Goal: Transaction & Acquisition: Download file/media

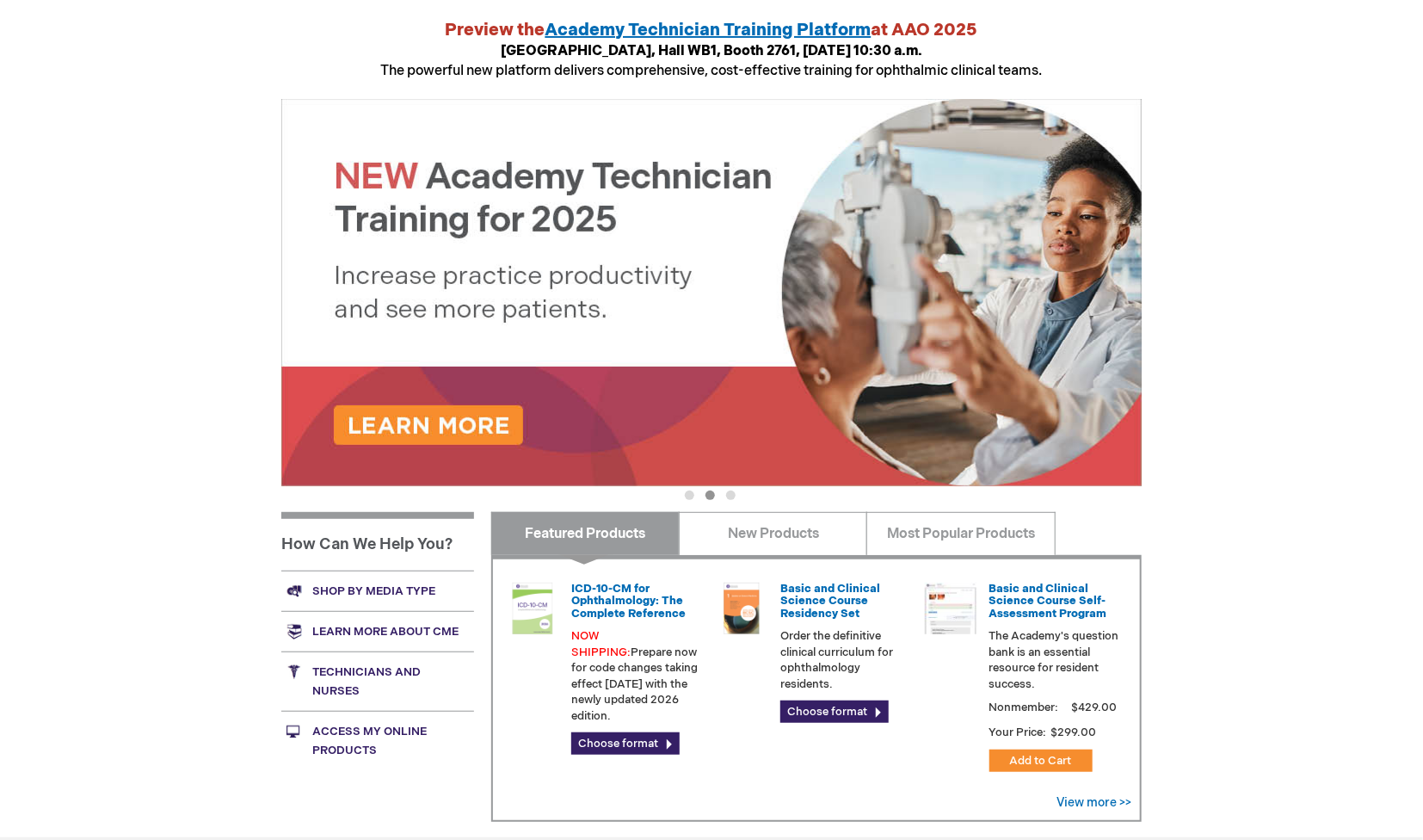
scroll to position [450, 0]
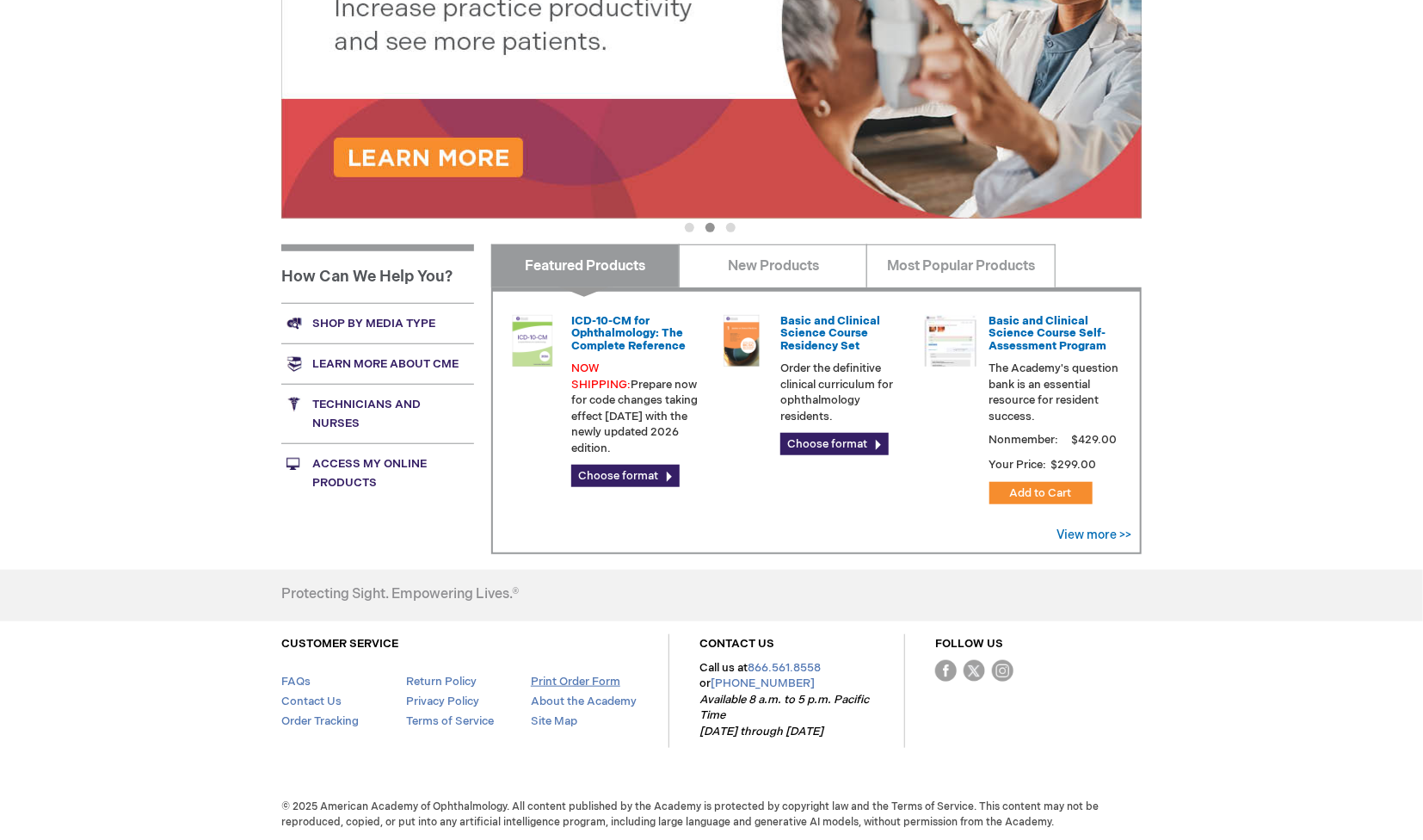
type input "MJTsang"
click at [562, 677] on link "Print Order Form" at bounding box center [575, 681] width 90 height 14
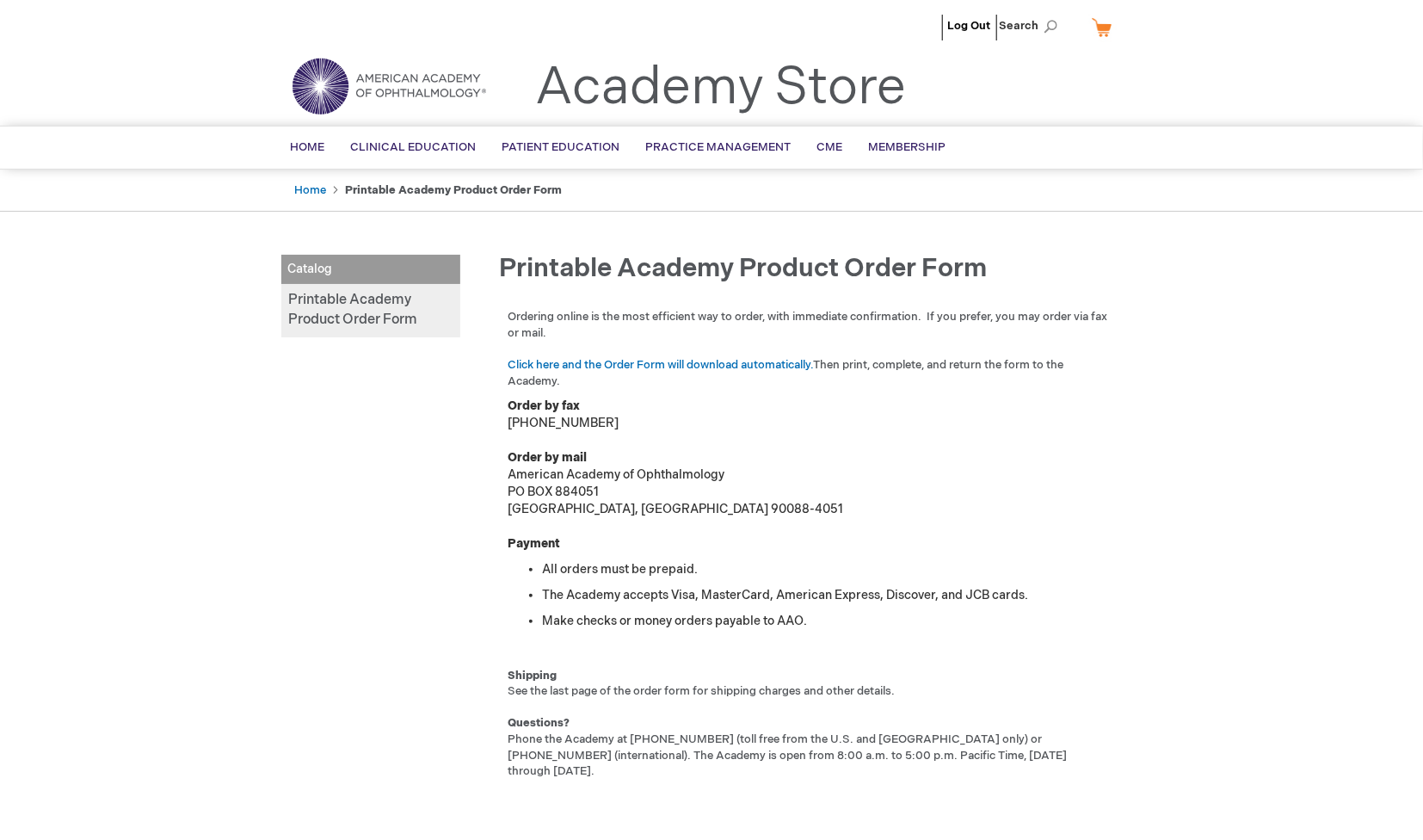
type input "MJTsang"
drag, startPoint x: 340, startPoint y: 637, endPoint x: 571, endPoint y: 425, distance: 313.5
click at [340, 637] on div "Catalog Printable Academy Product Order Form Printable Academy Product Order Fo…" at bounding box center [711, 547] width 860 height 584
click at [624, 357] on link "Click here and the Order Form will download automatically." at bounding box center [660, 364] width 306 height 14
click at [177, 382] on div "Log Out Search My Cart CLOSE RECENTLY ADDED ITEM(S) Close There are no items in…" at bounding box center [711, 567] width 1423 height 1134
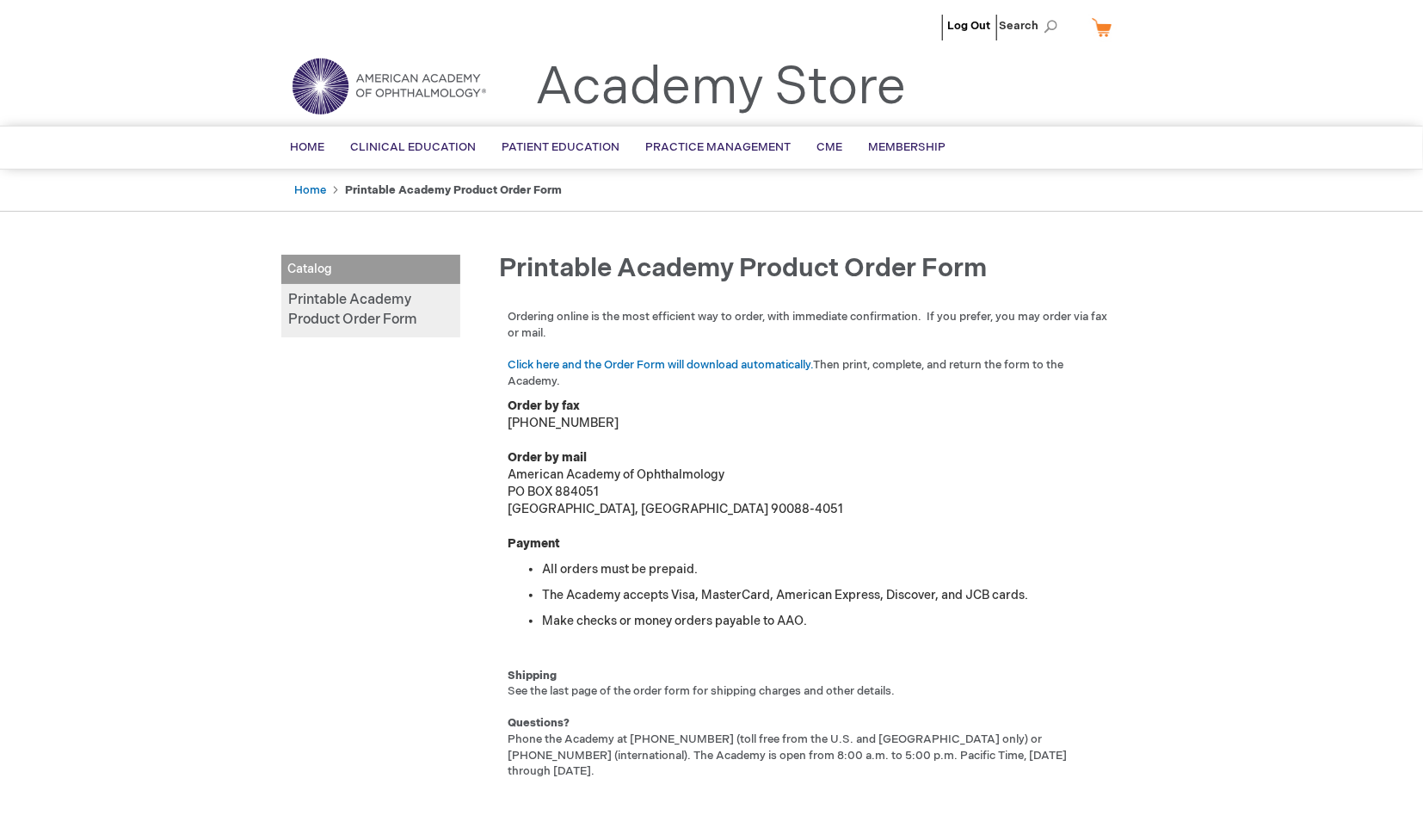
click at [1276, 263] on div "Log Out Search My Cart CLOSE RECENTLY ADDED ITEM(S) Close There are no items in…" at bounding box center [711, 567] width 1423 height 1134
